Goal: Task Accomplishment & Management: Manage account settings

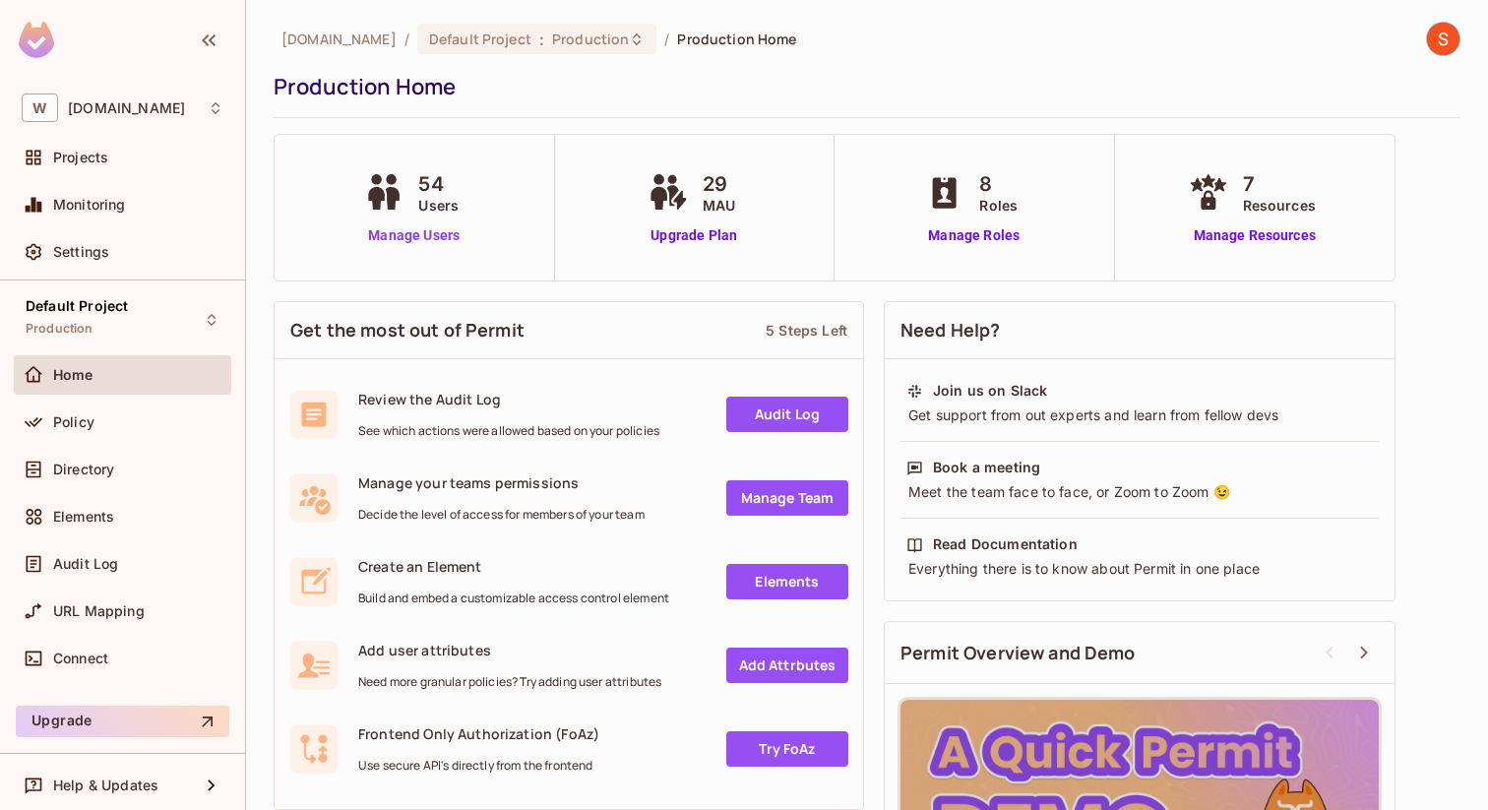
click at [398, 229] on link "Manage Users" at bounding box center [413, 235] width 109 height 21
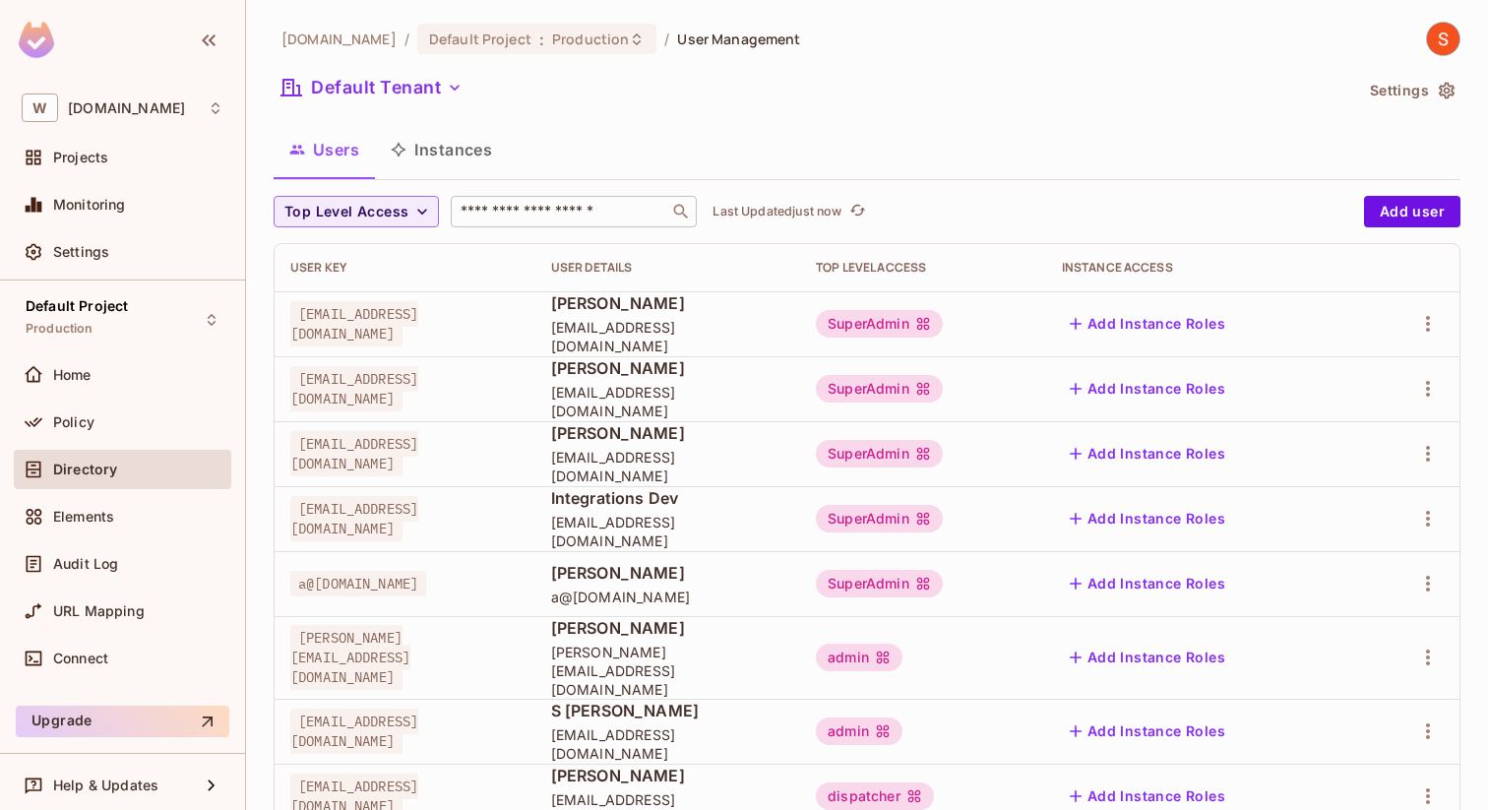
click at [597, 219] on input "text" at bounding box center [560, 212] width 207 height 20
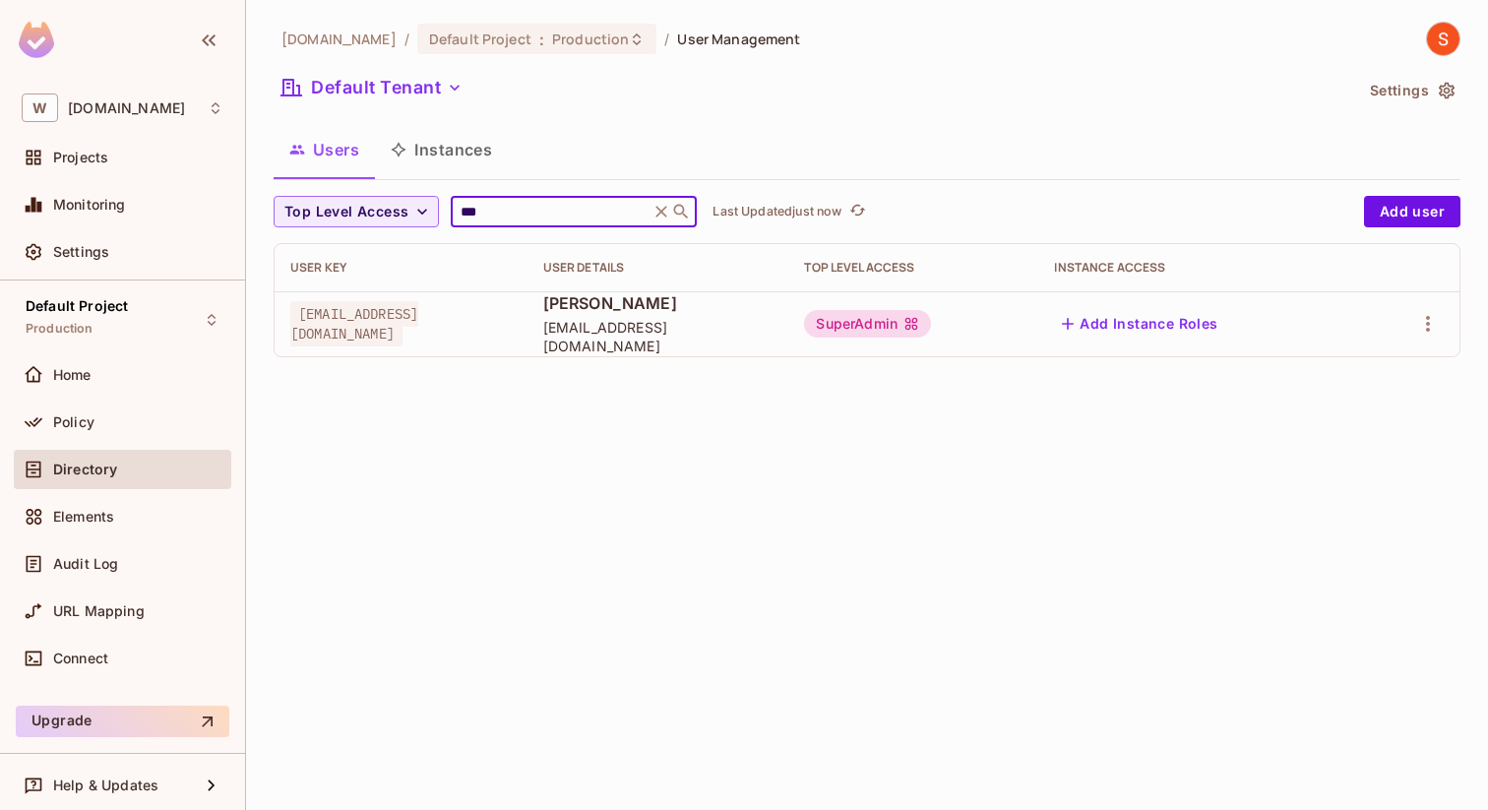
type input "***"
click at [662, 205] on icon at bounding box center [662, 212] width 20 height 20
